Goal: Find specific page/section: Find specific page/section

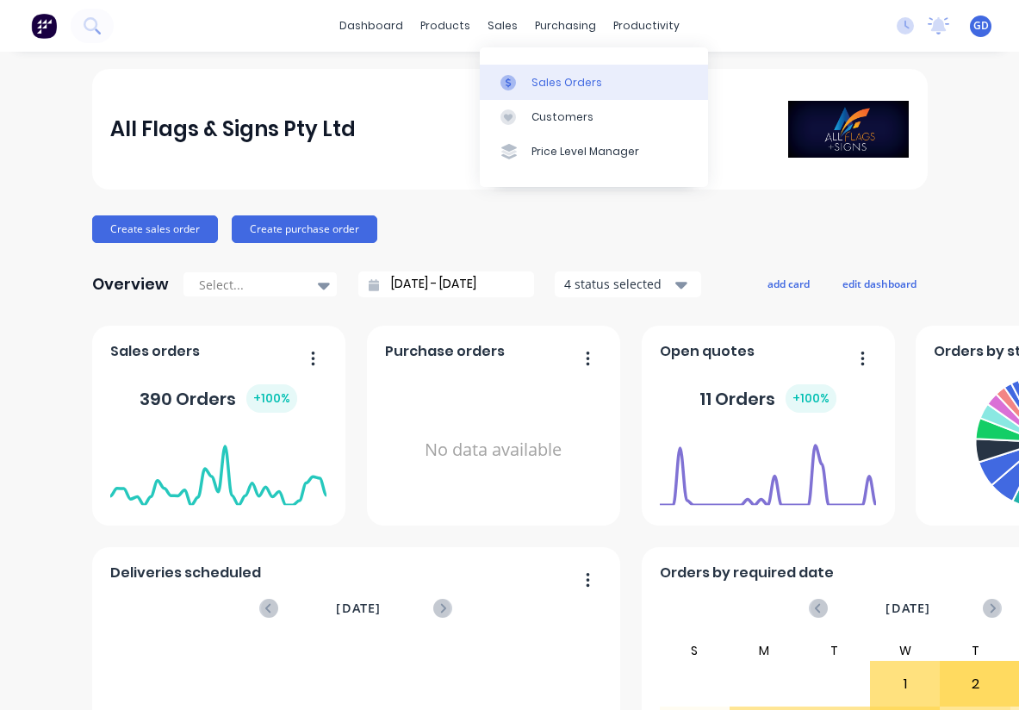
click at [540, 76] on div "Sales Orders" at bounding box center [566, 83] width 71 height 16
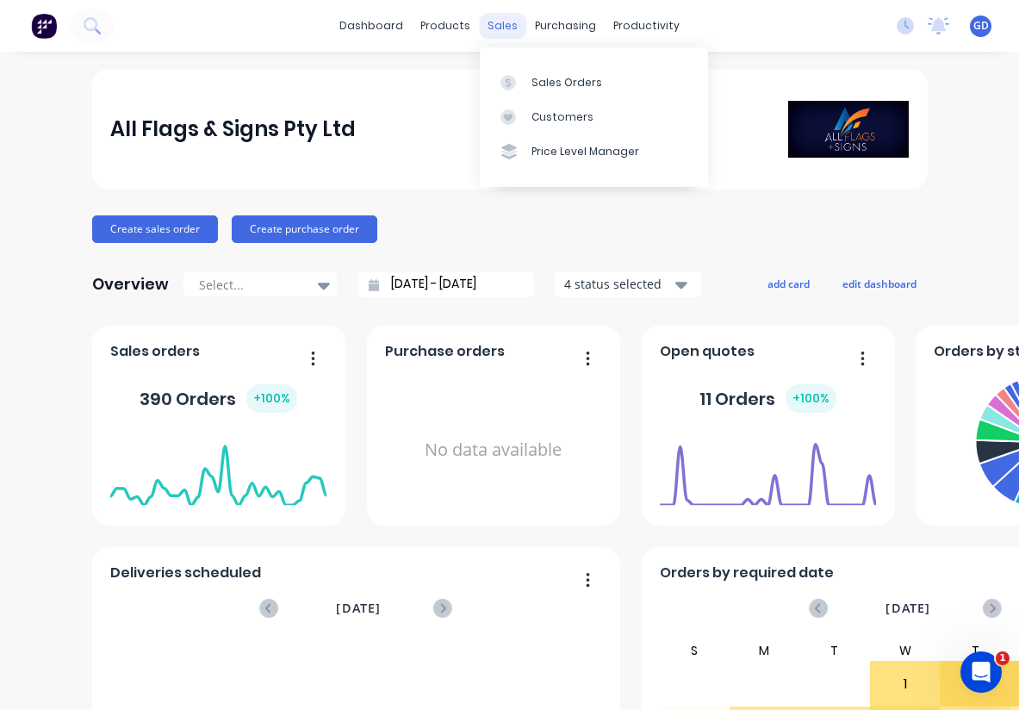
click at [497, 27] on div "sales" at bounding box center [502, 26] width 47 height 26
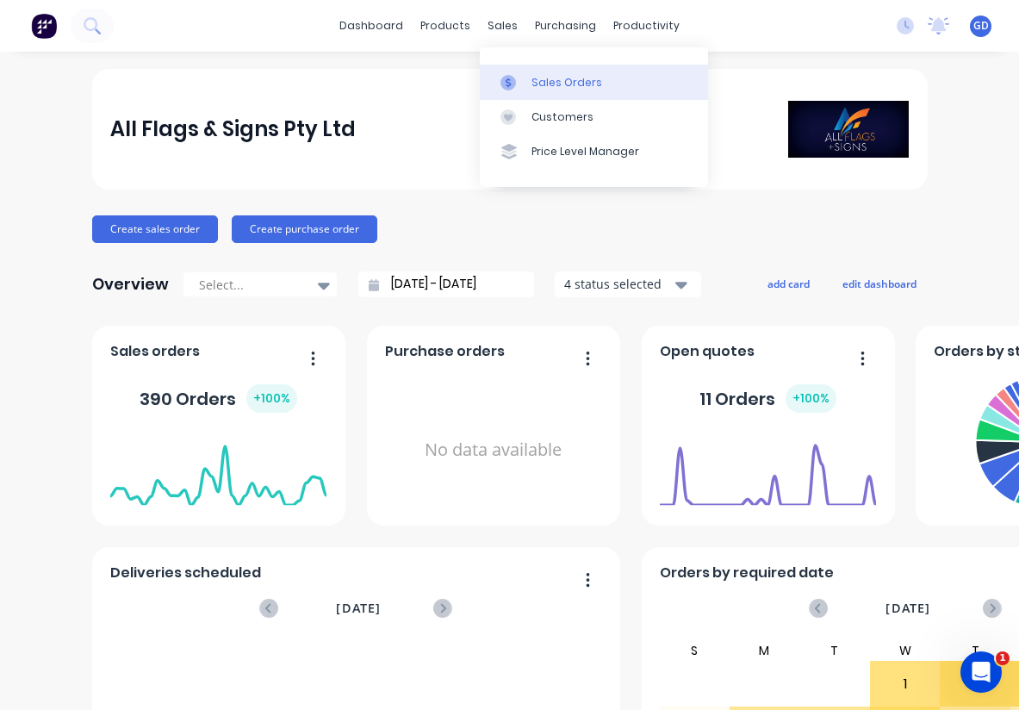
click at [551, 86] on div "Sales Orders" at bounding box center [566, 83] width 71 height 16
click at [553, 84] on div "Sales Orders" at bounding box center [566, 83] width 71 height 16
